Goal: Information Seeking & Learning: Find specific fact

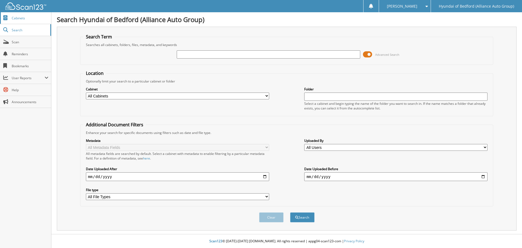
click at [22, 20] on span "Cabinets" at bounding box center [30, 18] width 37 height 5
type input "148595"
click at [290, 212] on button "Search" at bounding box center [302, 217] width 24 height 10
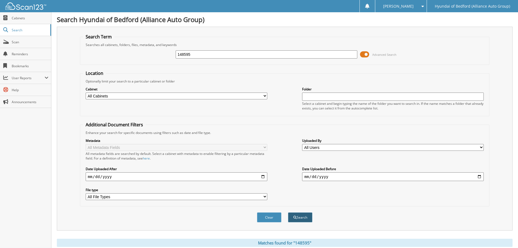
click at [298, 217] on button "Search" at bounding box center [300, 217] width 24 height 10
click at [26, 20] on span "Cabinets" at bounding box center [30, 18] width 37 height 5
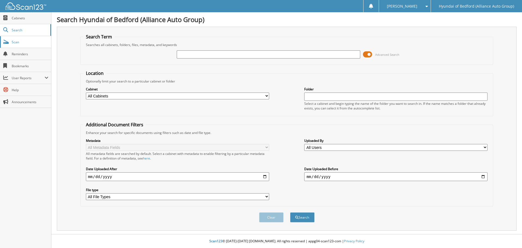
click at [34, 44] on link "Scan" at bounding box center [25, 42] width 51 height 12
type input "148595"
click at [290, 212] on button "Search" at bounding box center [302, 217] width 24 height 10
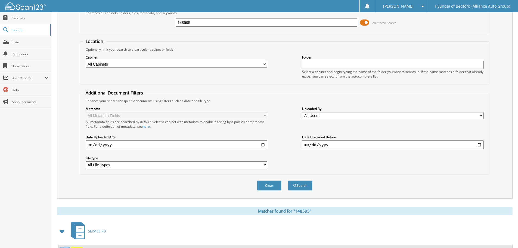
scroll to position [77, 0]
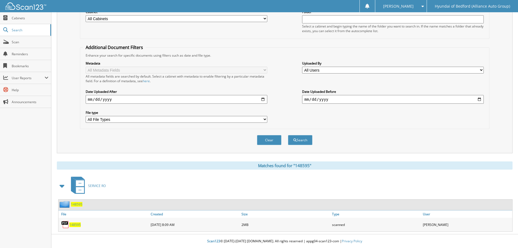
click at [74, 224] on span "148595" at bounding box center [74, 224] width 11 height 5
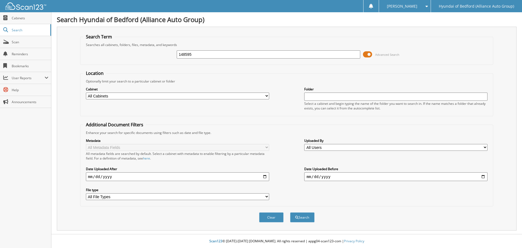
type input "148595"
click at [290, 212] on button "Search" at bounding box center [302, 217] width 24 height 10
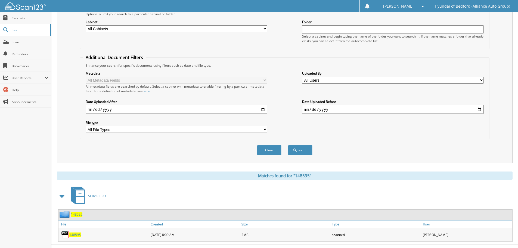
scroll to position [77, 0]
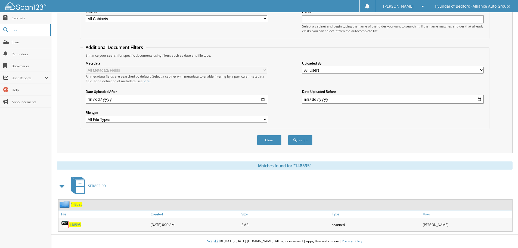
click at [78, 224] on span "148595" at bounding box center [74, 224] width 11 height 5
